Goal: Check status: Check status

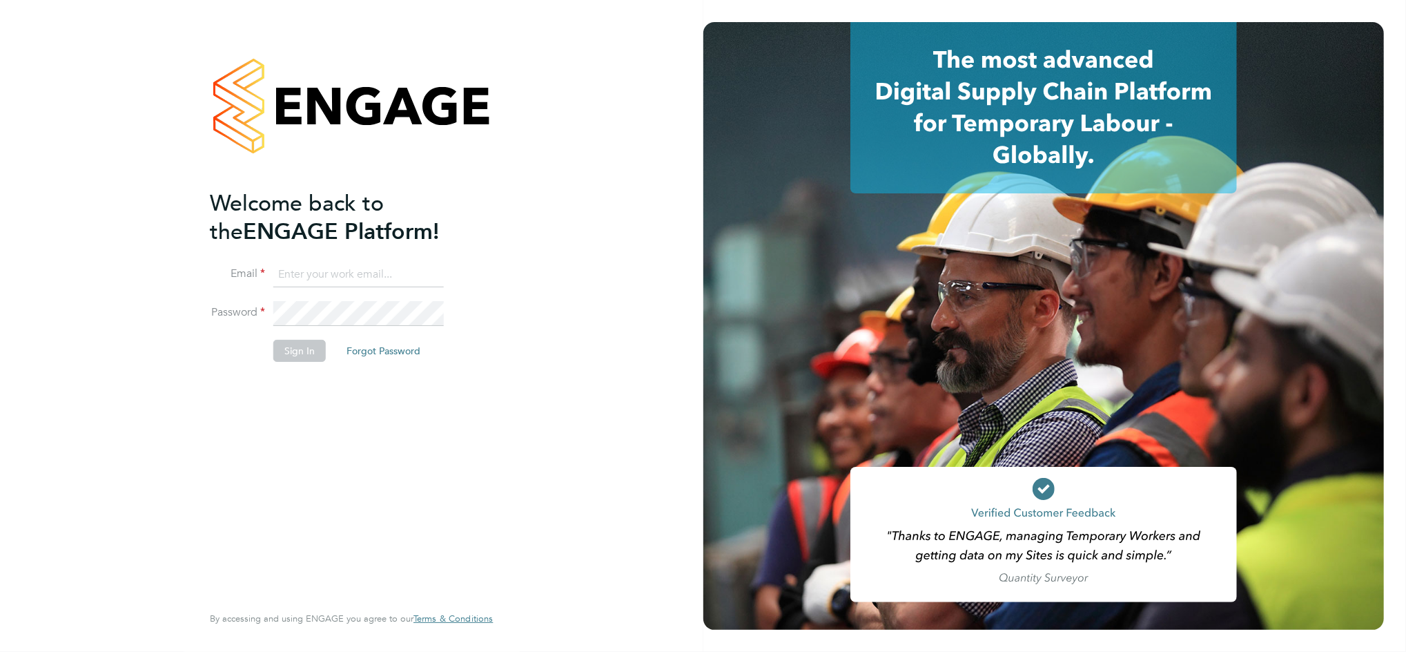
type input "emmahughes@buildingcareersuk.com"
click at [300, 349] on button "Sign In" at bounding box center [299, 351] width 52 height 22
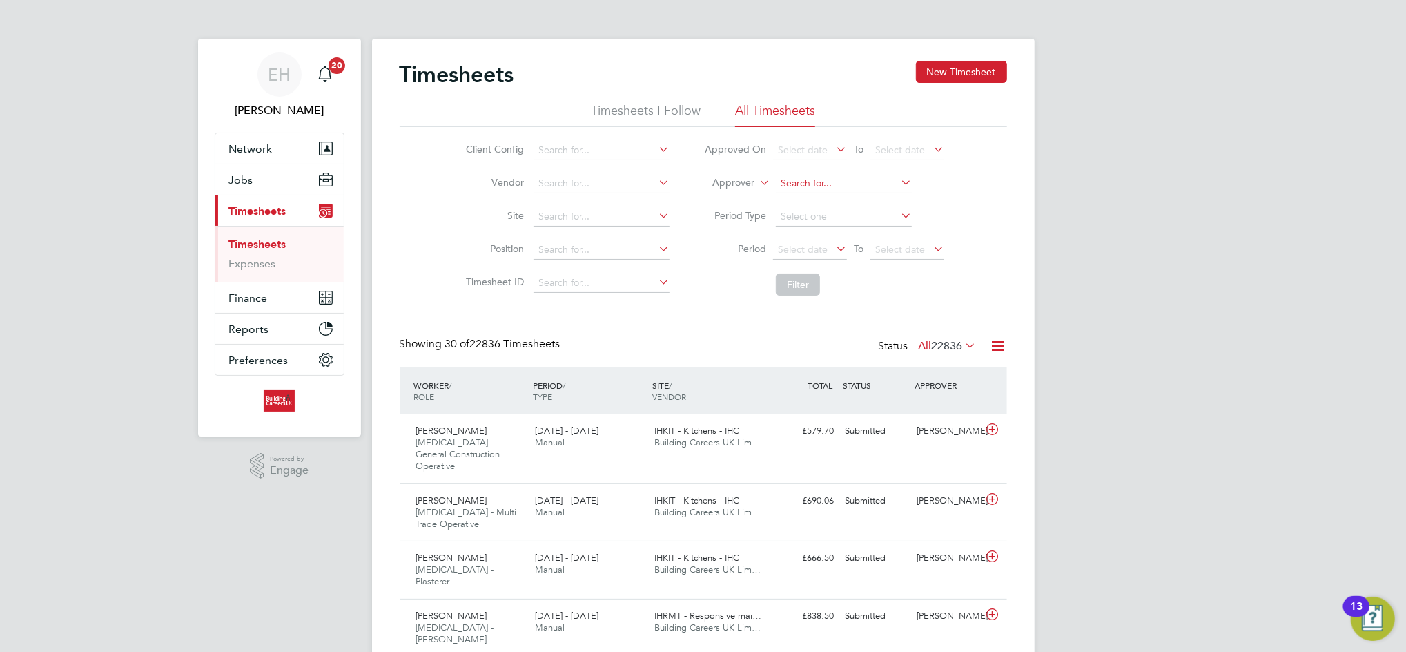
click at [813, 186] on input at bounding box center [844, 183] width 136 height 19
click at [738, 177] on label "Approver" at bounding box center [723, 183] width 62 height 14
click at [736, 193] on li "Worker" at bounding box center [721, 199] width 68 height 18
click at [802, 181] on input at bounding box center [844, 183] width 136 height 19
type input "[PERSON_NAME]"
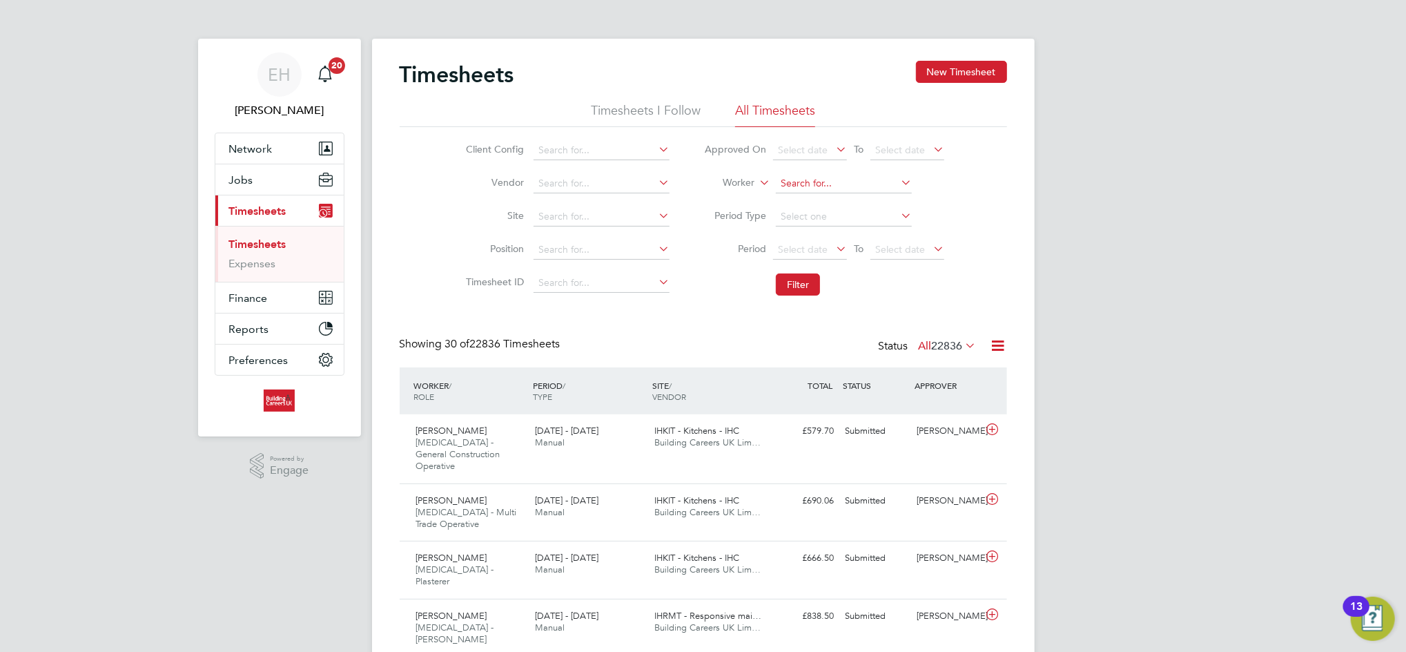
click at [806, 184] on input at bounding box center [844, 183] width 136 height 19
click at [828, 202] on li "[PERSON_NAME] rke" at bounding box center [843, 202] width 137 height 19
type input "[PERSON_NAME]"
click at [787, 276] on button "Filter" at bounding box center [798, 284] width 44 height 22
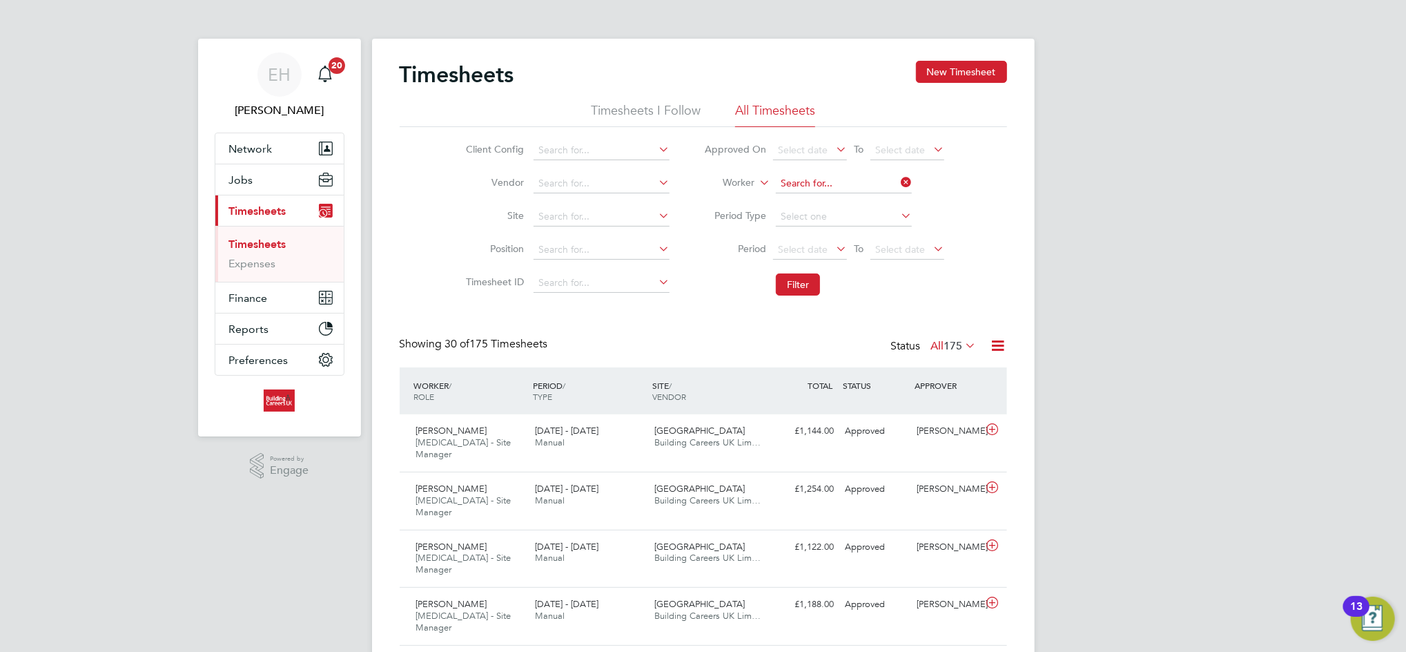
click at [810, 179] on input at bounding box center [844, 183] width 136 height 19
click at [841, 193] on li "[PERSON_NAME]" at bounding box center [843, 202] width 137 height 19
type input "[PERSON_NAME]"
click at [802, 286] on button "Filter" at bounding box center [798, 284] width 44 height 22
click at [674, 494] on span "Building Careers UK Lim…" at bounding box center [707, 500] width 106 height 12
